Goal: Task Accomplishment & Management: Use online tool/utility

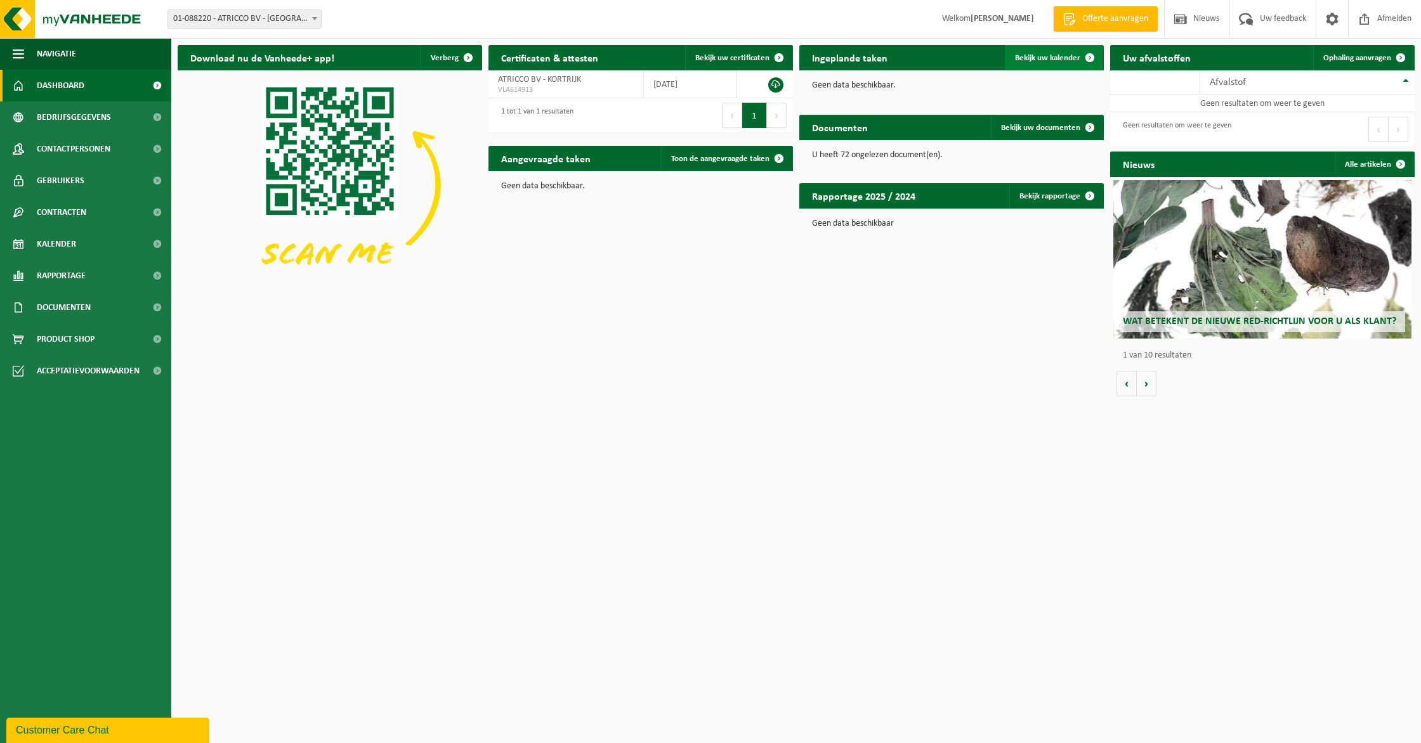
click at [1024, 55] on span "Bekijk uw kalender" at bounding box center [1047, 58] width 65 height 8
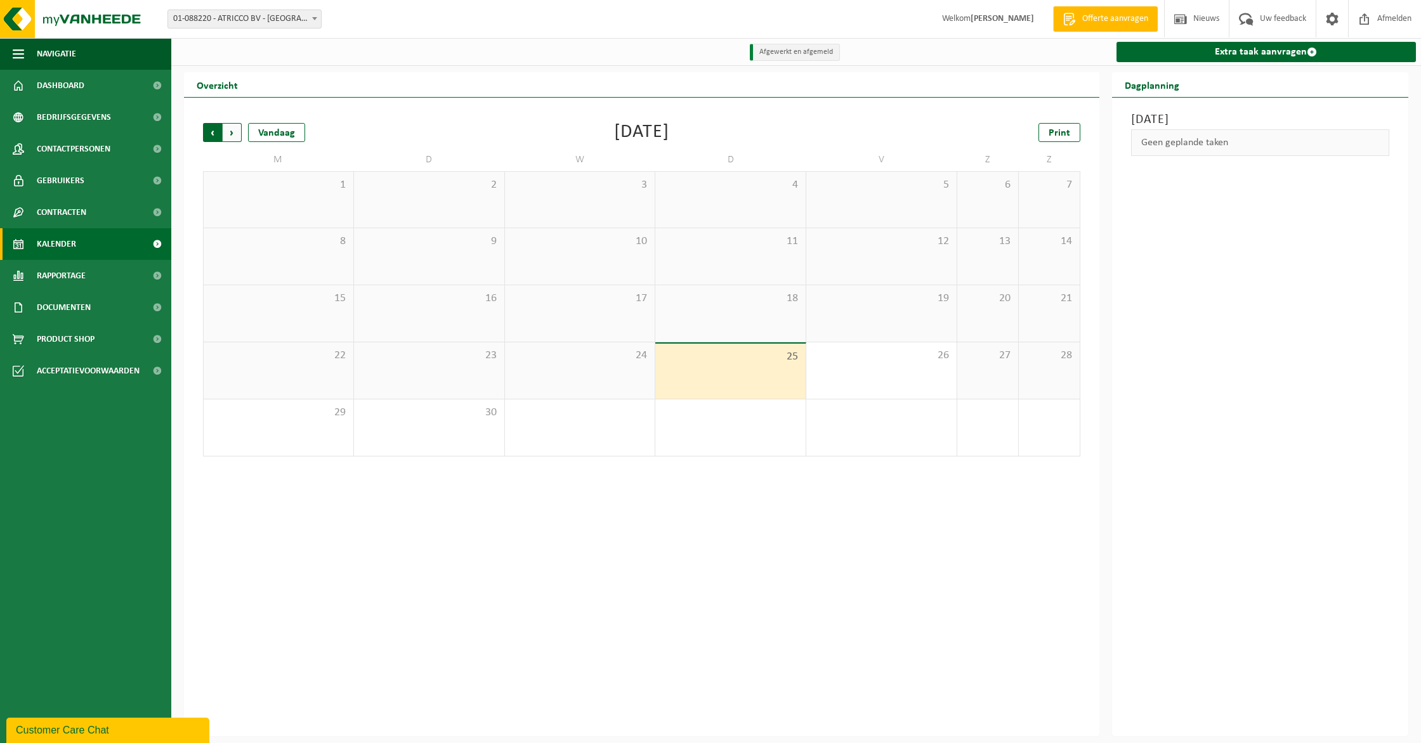
click at [236, 136] on span "Volgende" at bounding box center [232, 132] width 19 height 19
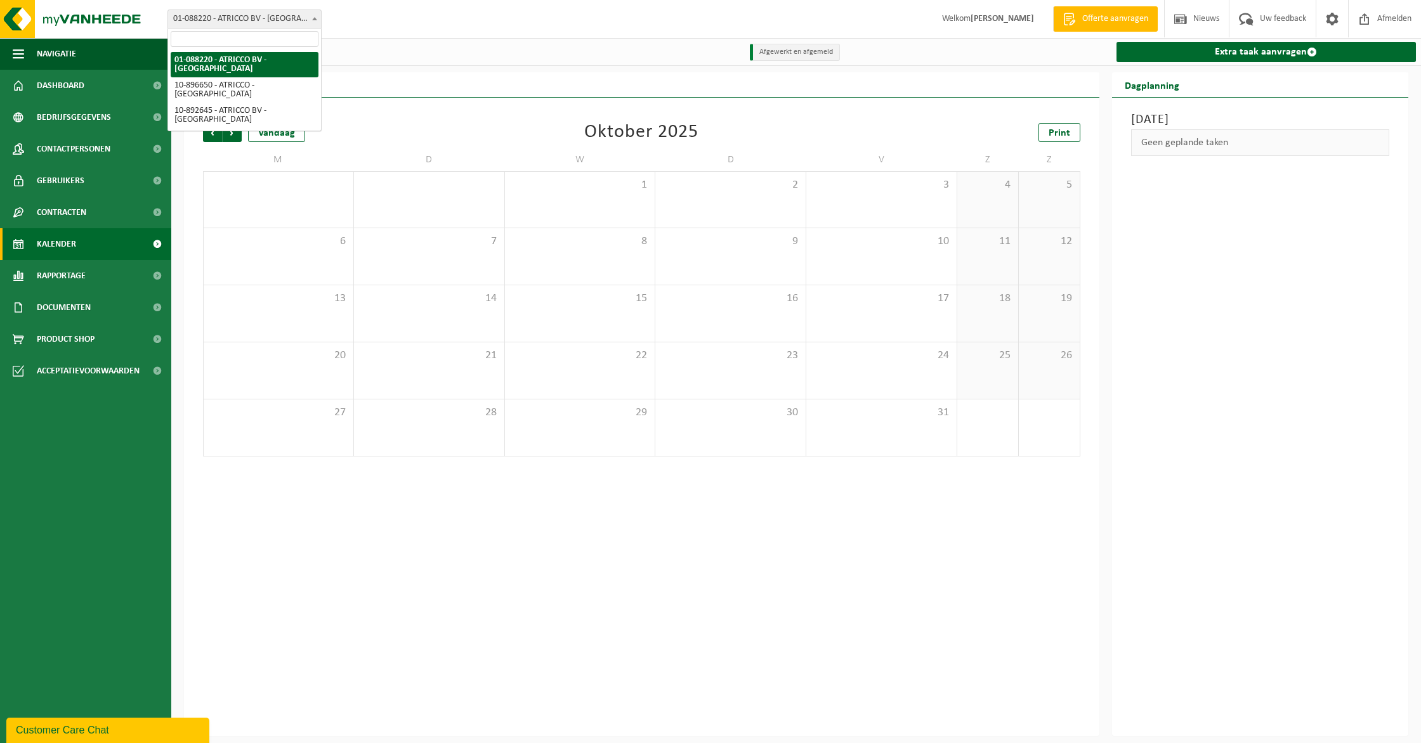
click at [265, 22] on span "01-088220 - ATRICCO BV - [GEOGRAPHIC_DATA]" at bounding box center [244, 19] width 153 height 18
select select "117404"
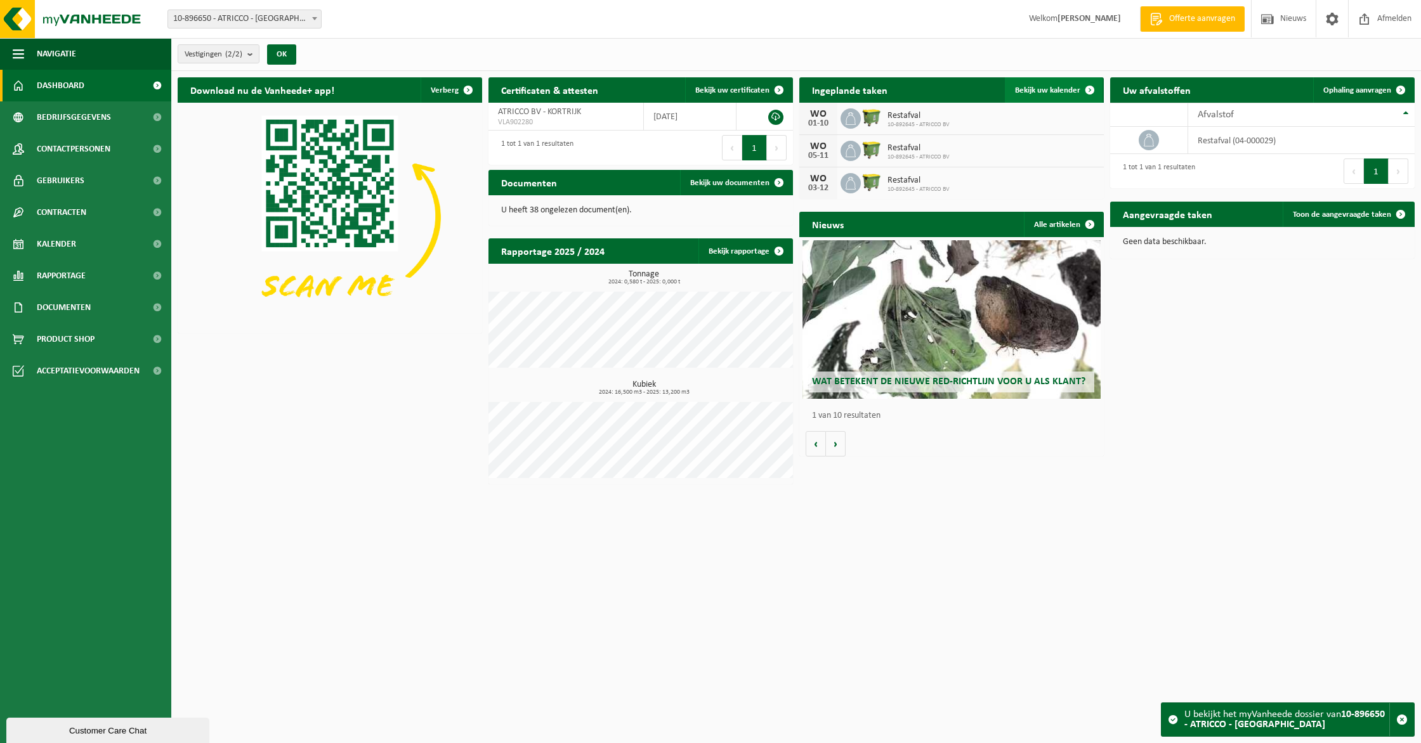
click at [1044, 91] on span "Bekijk uw kalender" at bounding box center [1047, 90] width 65 height 8
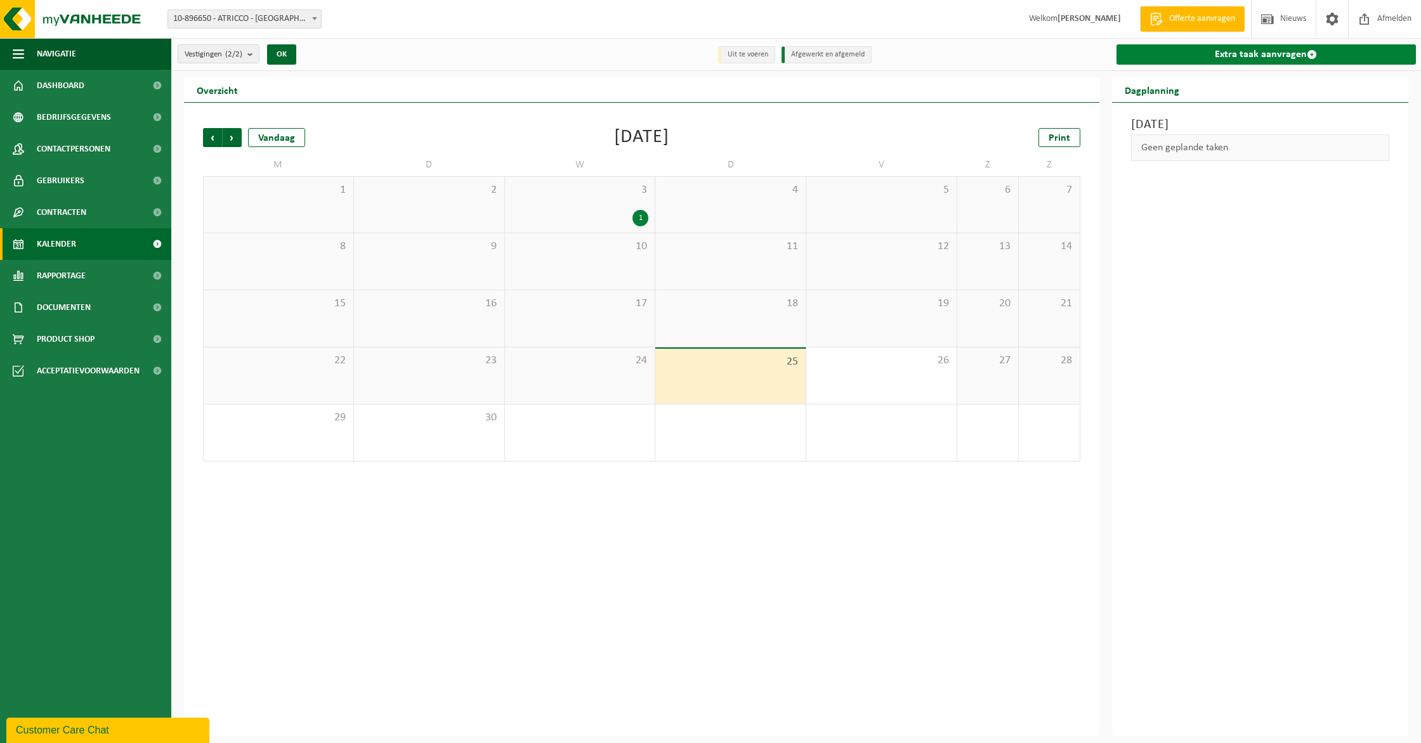
click at [1201, 55] on link "Extra taak aanvragen" at bounding box center [1266, 54] width 300 height 20
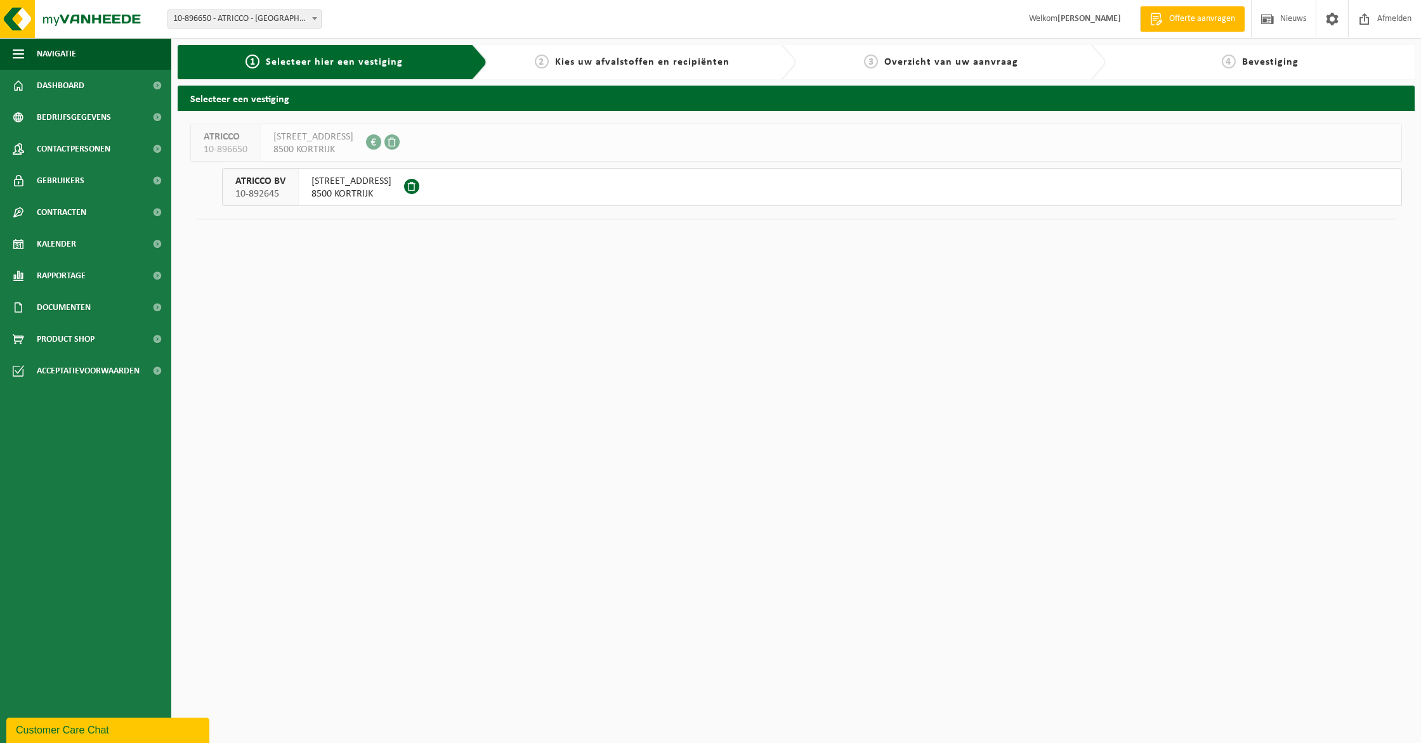
click at [341, 180] on span "[STREET_ADDRESS]" at bounding box center [351, 181] width 80 height 13
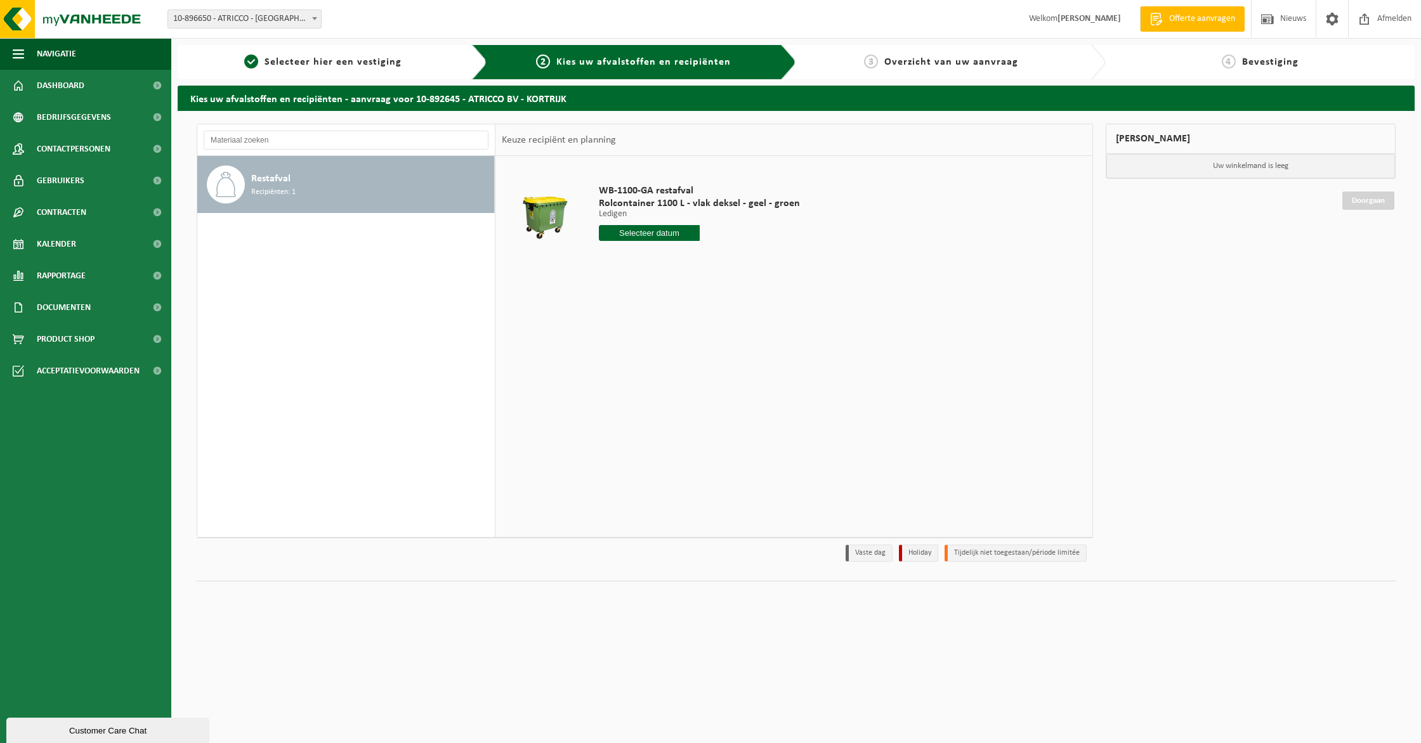
click at [648, 237] on input "text" at bounding box center [649, 233] width 101 height 16
click at [697, 370] on div "1 2 3 4 5 6 7 8 9 10 11 12 13 14 15 16 17 18 19 20 21 22 23 24 25 26 27 28 29 3…" at bounding box center [677, 345] width 156 height 101
click at [823, 307] on div "WB-1100-GA restafval Rolcontainer 1100 L - vlak deksel - geel - groen Ledigen L…" at bounding box center [793, 346] width 596 height 381
click at [200, 11] on span "10-896650 - ATRICCO - [GEOGRAPHIC_DATA]" at bounding box center [244, 19] width 153 height 18
click at [58, 150] on span "Contactpersonen" at bounding box center [74, 149] width 74 height 32
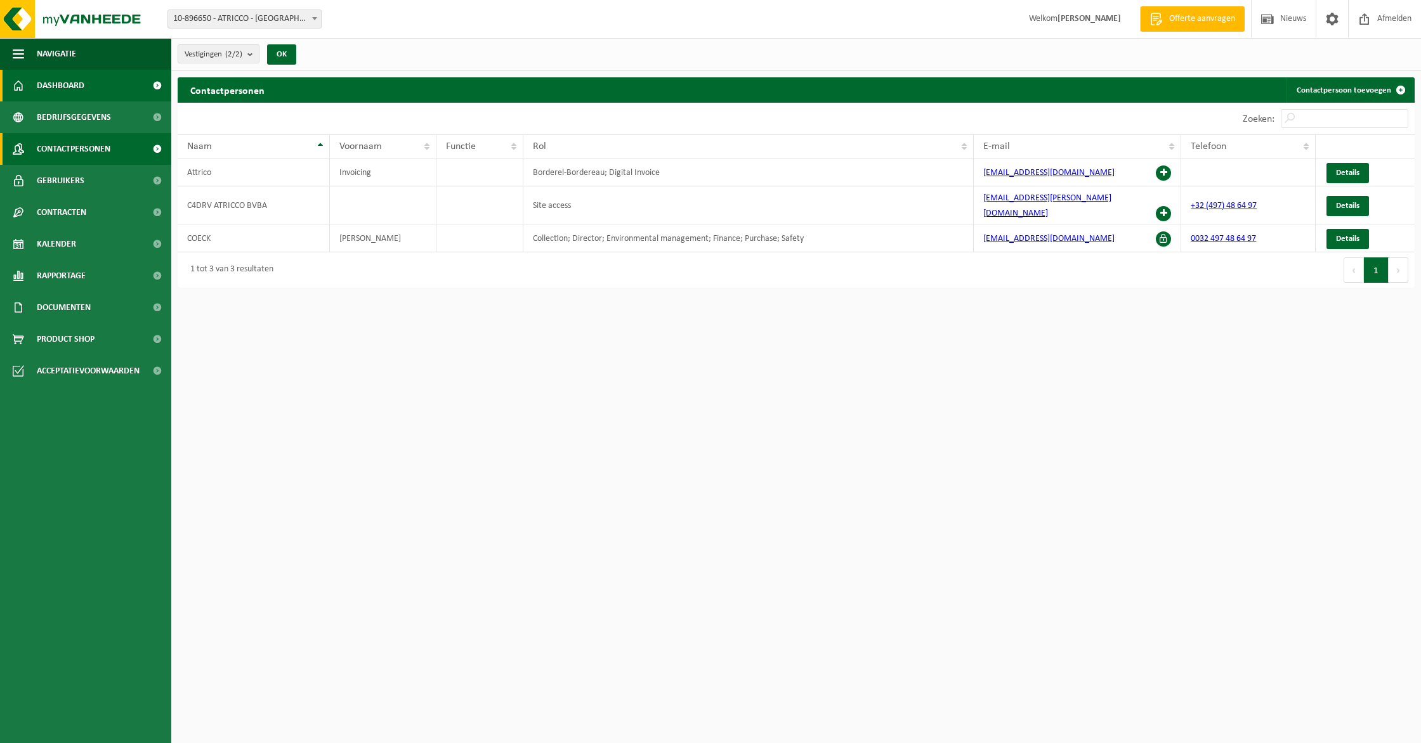
click at [54, 84] on span "Dashboard" at bounding box center [61, 86] width 48 height 32
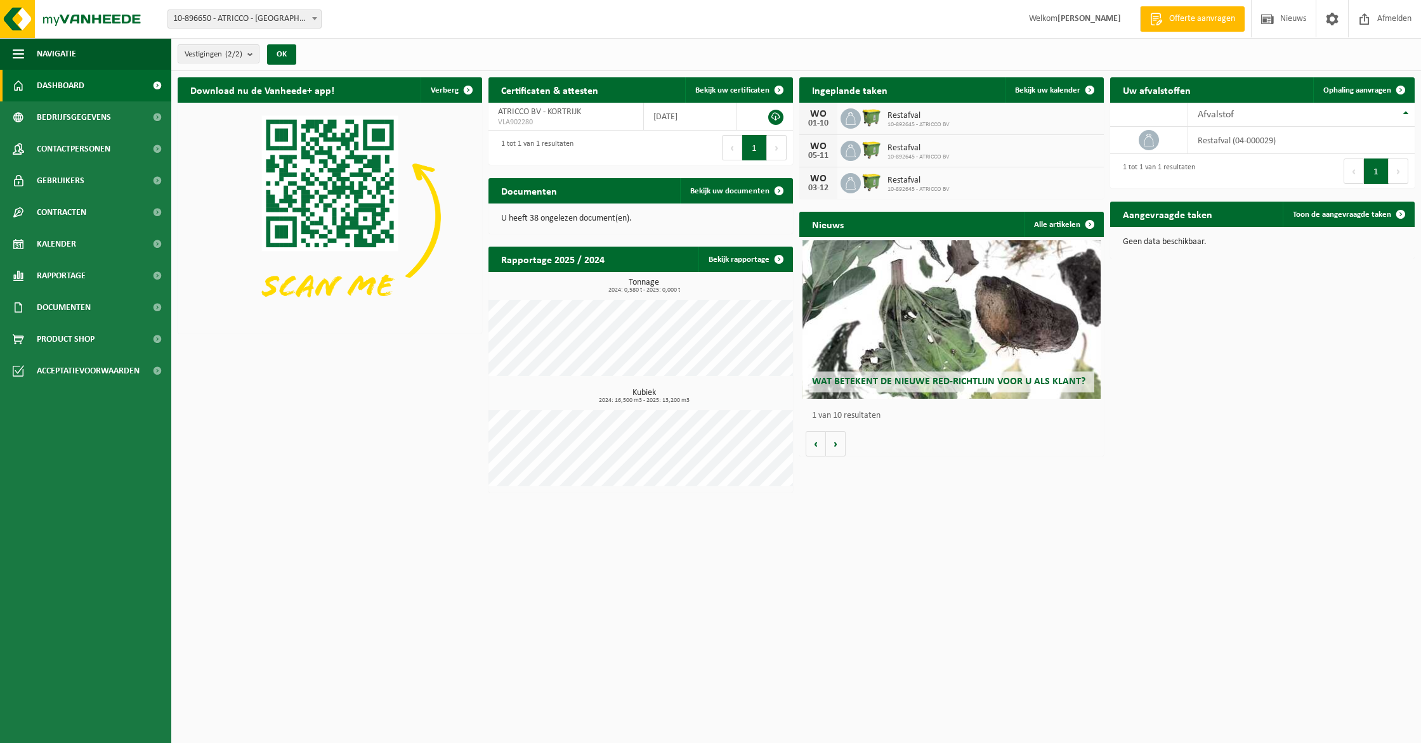
click at [262, 51] on div "Vestigingen (2/2) Alles selecteren Alles deselecteren Actieve selecteren ATRICC…" at bounding box center [240, 54] width 139 height 27
click at [254, 51] on b "submit" at bounding box center [252, 54] width 11 height 18
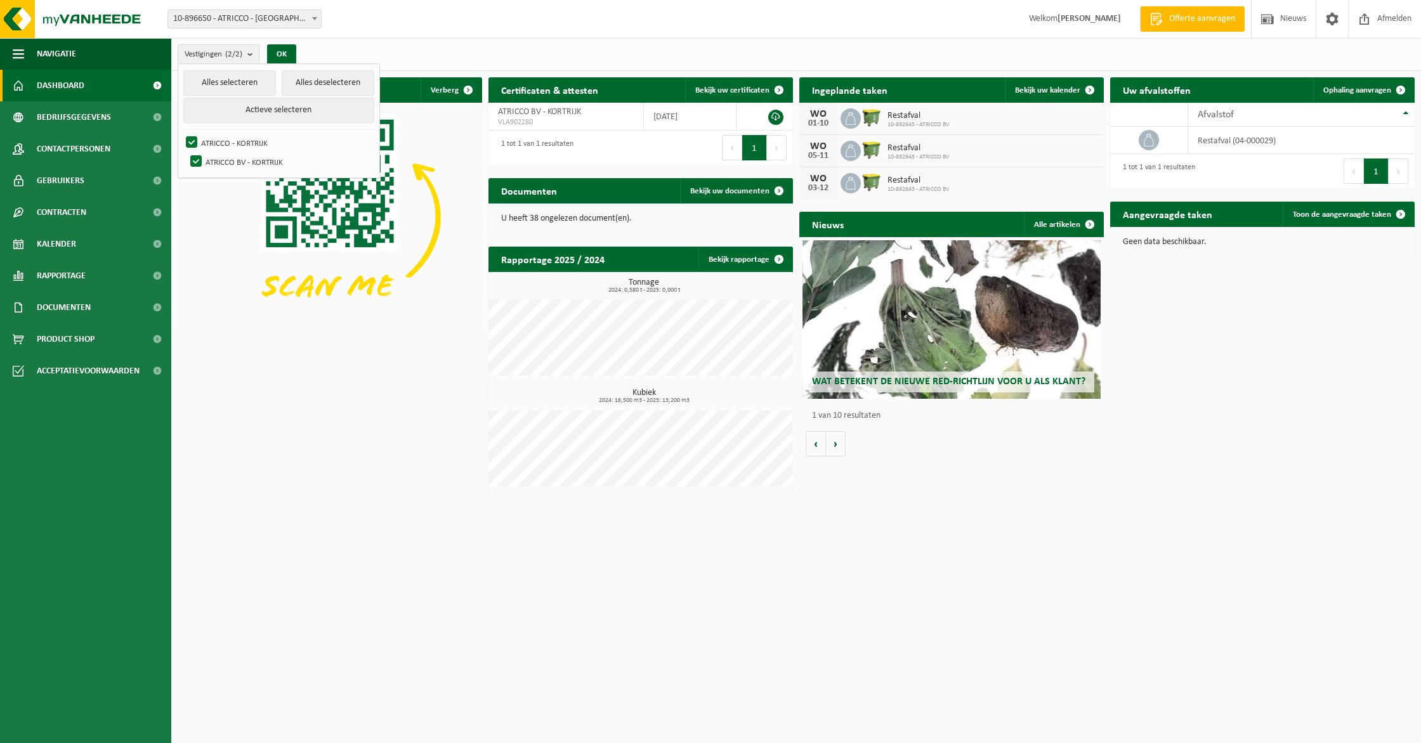
click at [319, 244] on img at bounding box center [330, 217] width 304 height 228
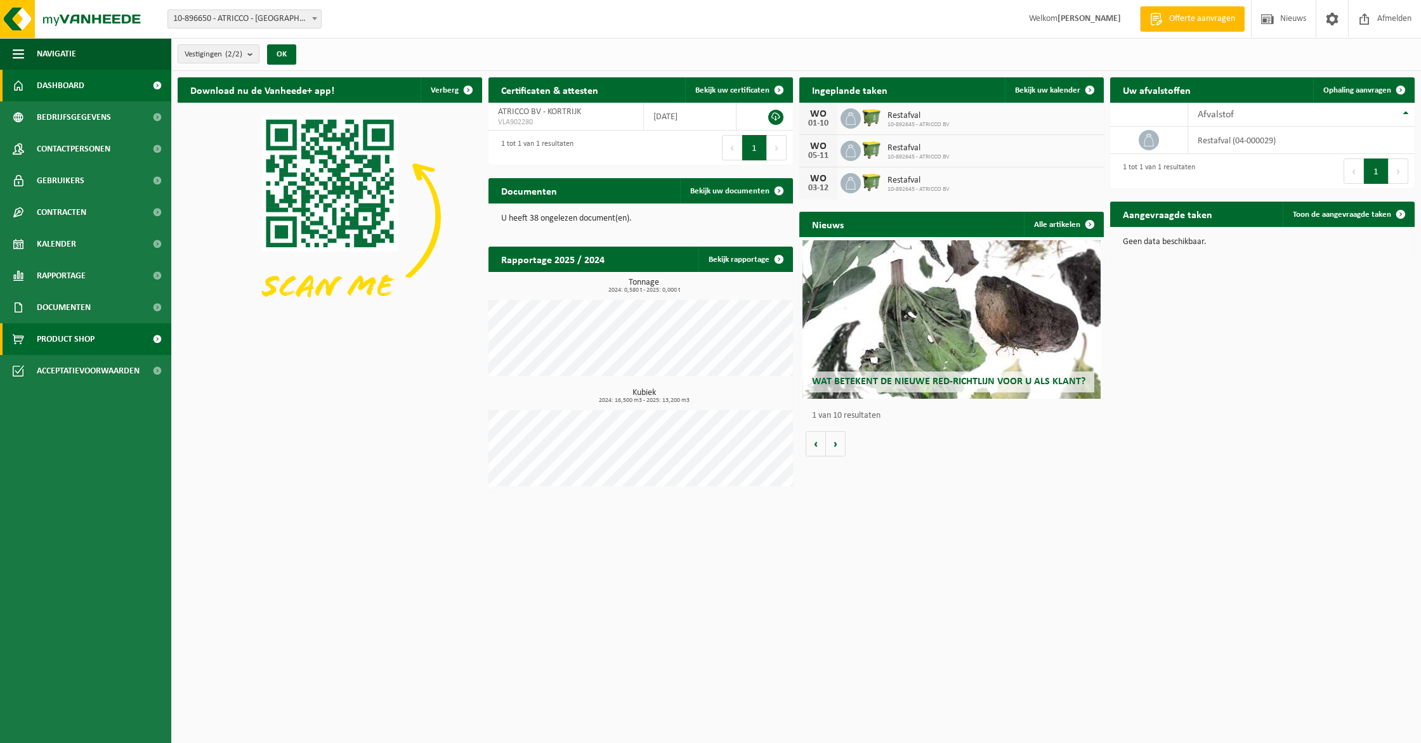
click at [96, 344] on link "Product Shop" at bounding box center [85, 340] width 171 height 32
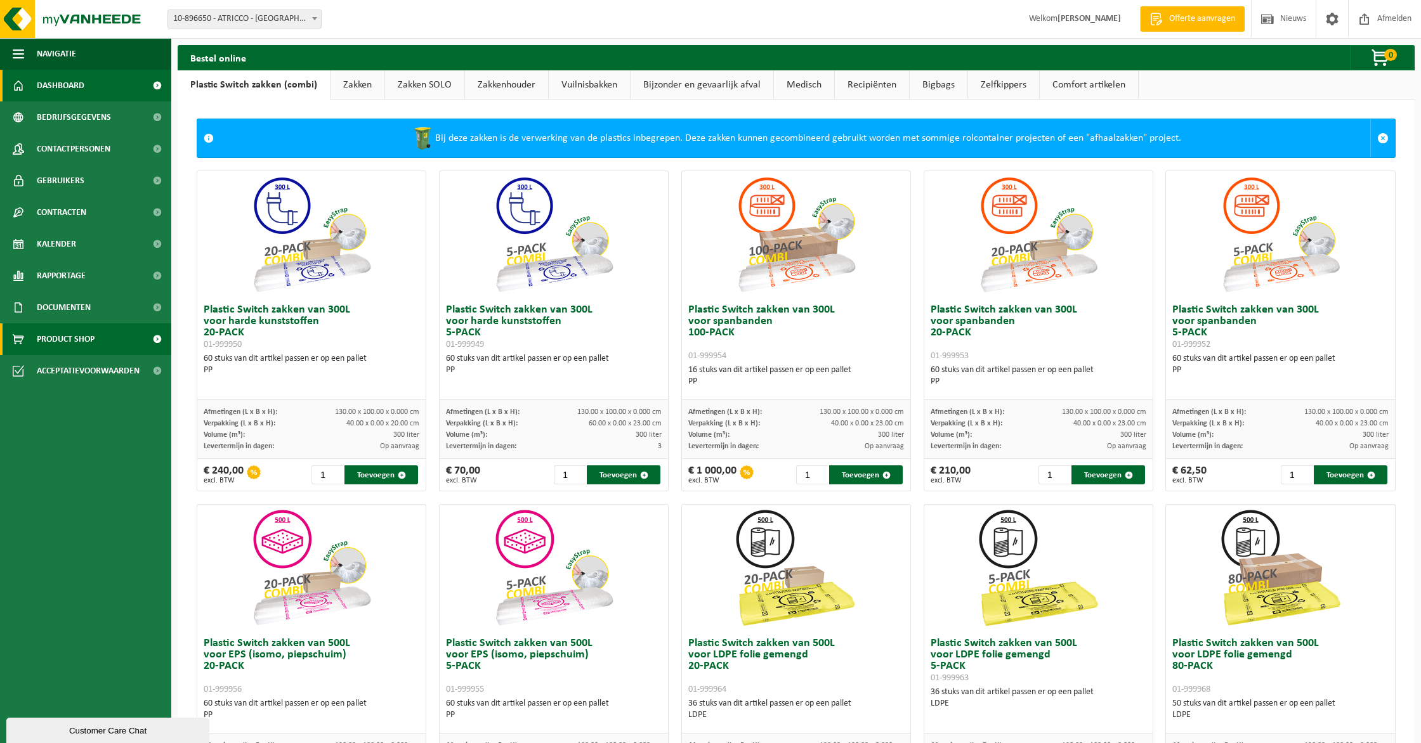
click at [82, 93] on span "Dashboard" at bounding box center [61, 86] width 48 height 32
